Goal: Information Seeking & Learning: Check status

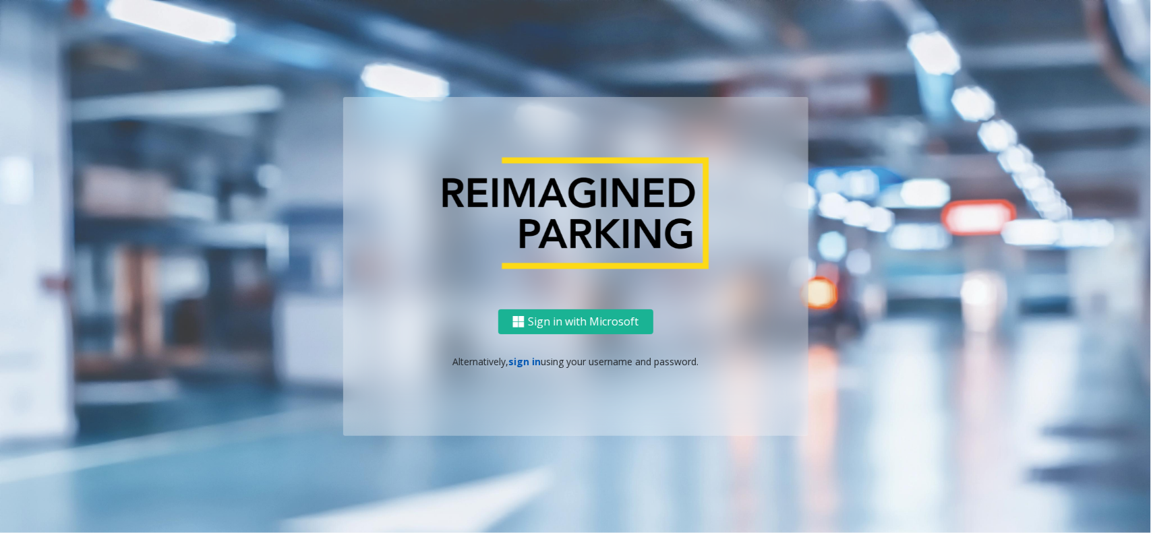
click at [523, 362] on link "sign in" at bounding box center [525, 361] width 32 height 13
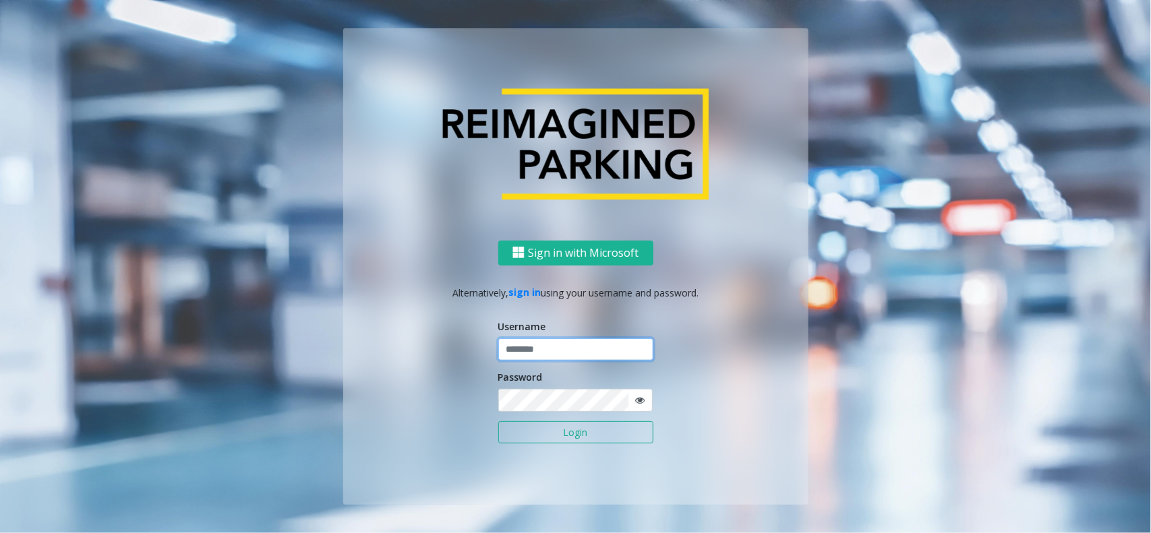
click at [523, 353] on input "text" at bounding box center [575, 350] width 155 height 23
type input "*******"
click at [498, 422] on button "Login" at bounding box center [575, 433] width 155 height 23
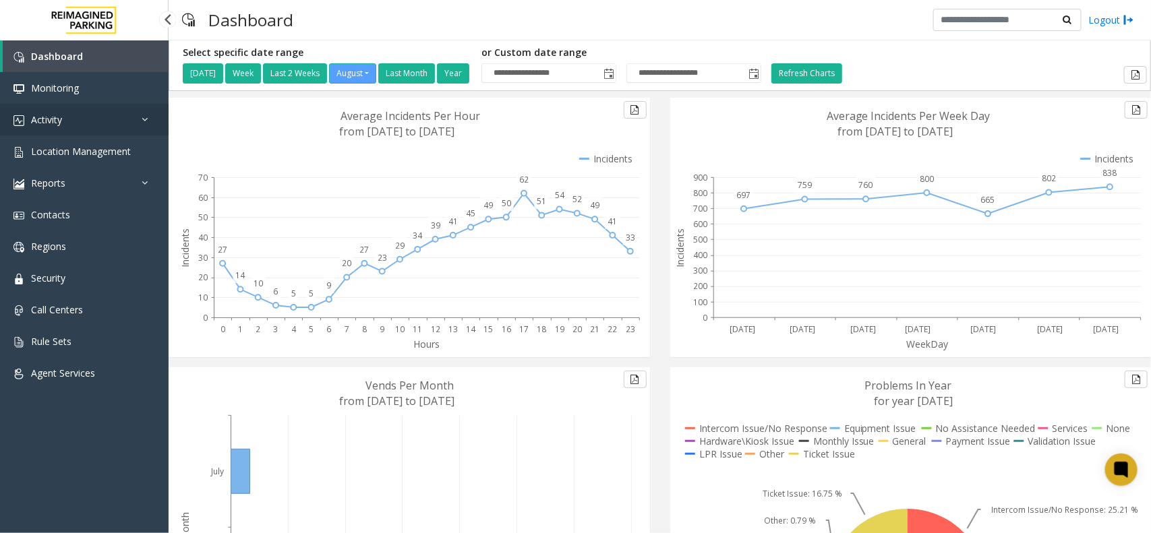
click at [93, 122] on link "Activity" at bounding box center [84, 120] width 169 height 32
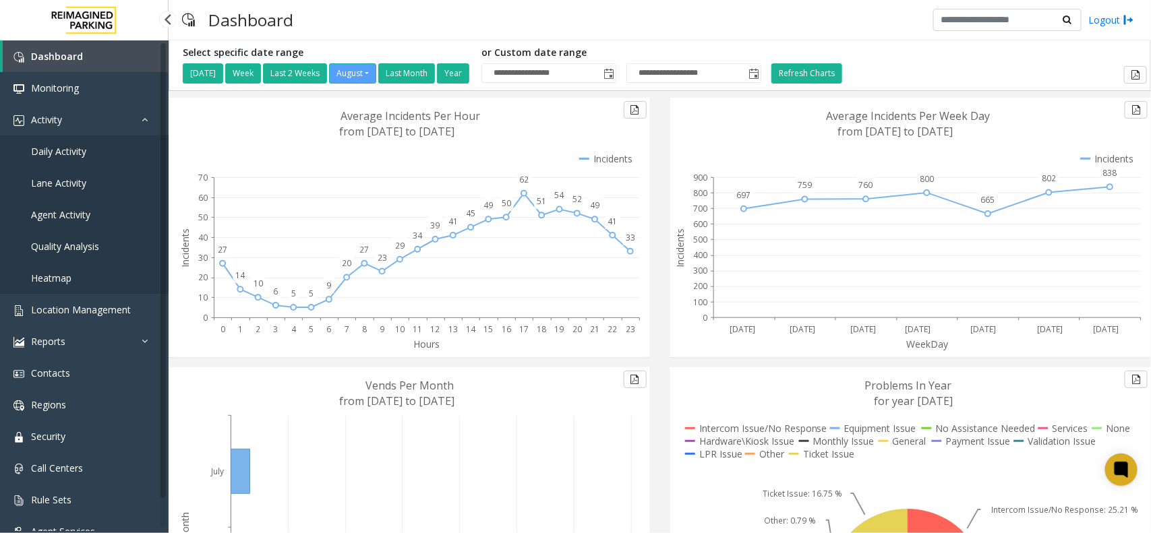
click at [88, 153] on link "Daily Activity" at bounding box center [84, 152] width 169 height 32
